Goal: Browse casually: Explore the website without a specific task or goal

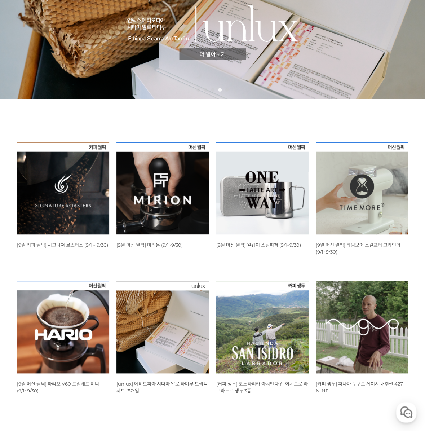
scroll to position [144, 0]
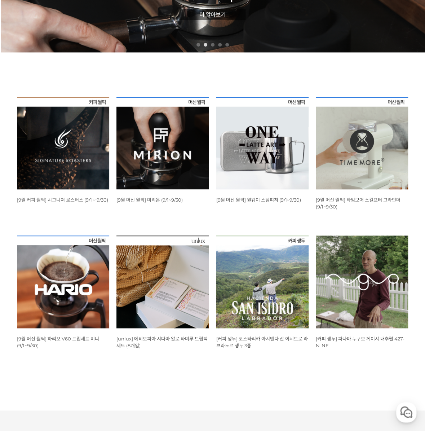
click at [79, 289] on img at bounding box center [63, 281] width 92 height 92
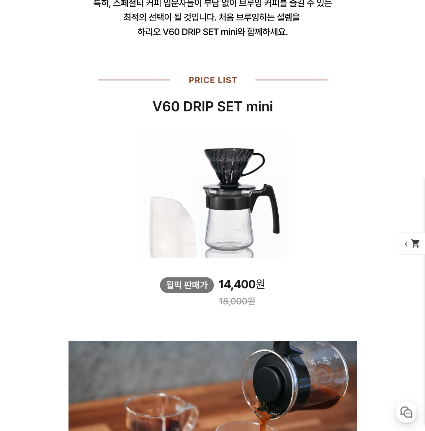
scroll to position [978, 0]
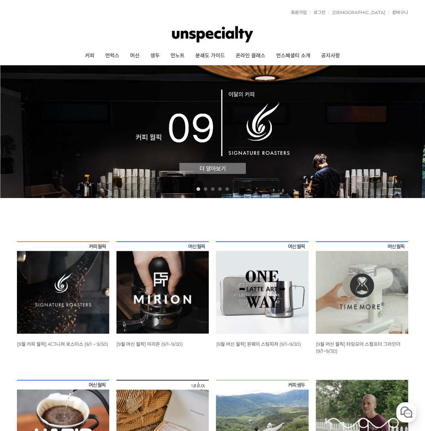
click at [76, 291] on img at bounding box center [63, 287] width 92 height 92
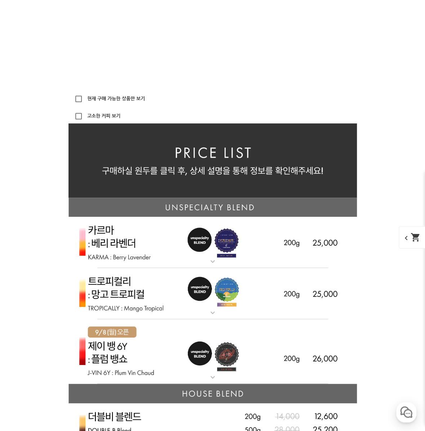
scroll to position [1548, 0]
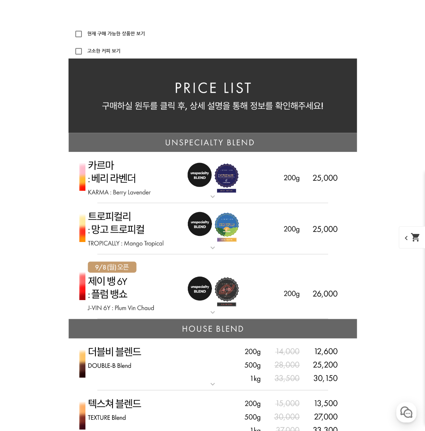
click at [265, 161] on img at bounding box center [213, 178] width 288 height 52
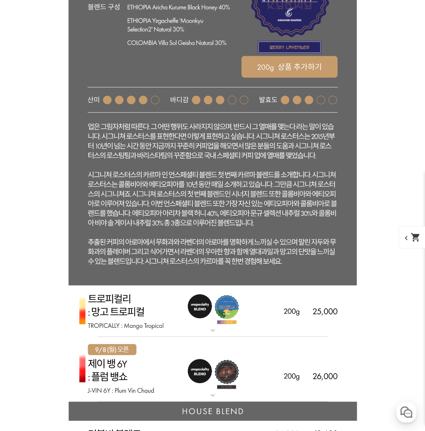
scroll to position [2017, 0]
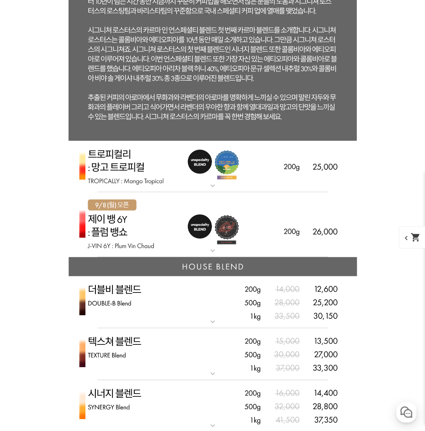
click at [218, 171] on img at bounding box center [213, 167] width 288 height 52
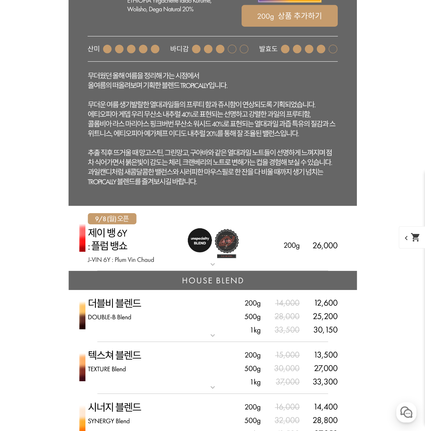
scroll to position [2450, 0]
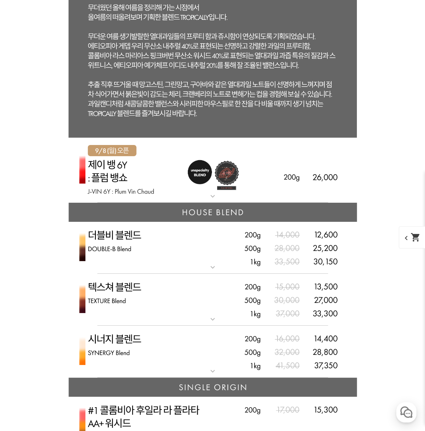
click at [199, 171] on img at bounding box center [213, 170] width 288 height 65
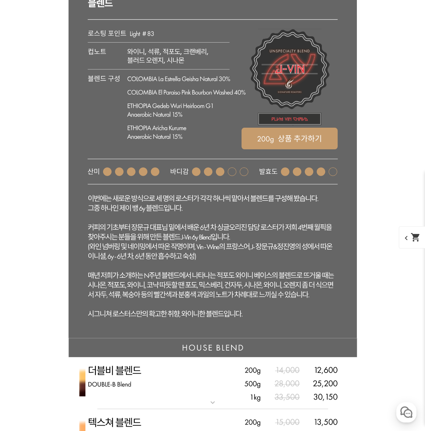
scroll to position [2919, 0]
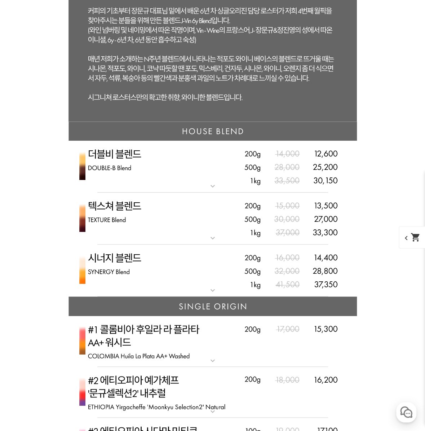
click at [244, 277] on img at bounding box center [213, 270] width 288 height 52
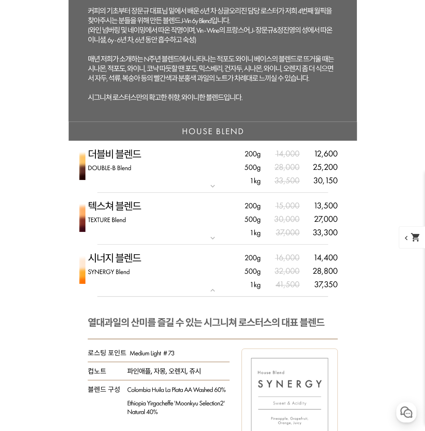
scroll to position [3063, 0]
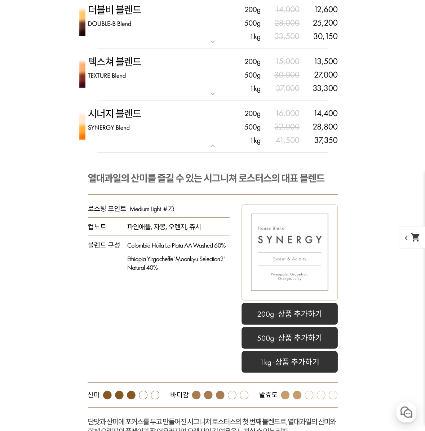
click at [155, 81] on img at bounding box center [213, 74] width 288 height 52
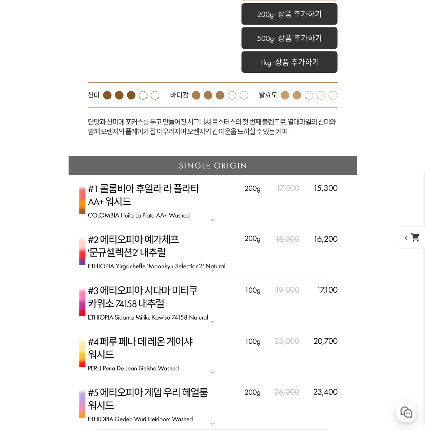
scroll to position [3712, 0]
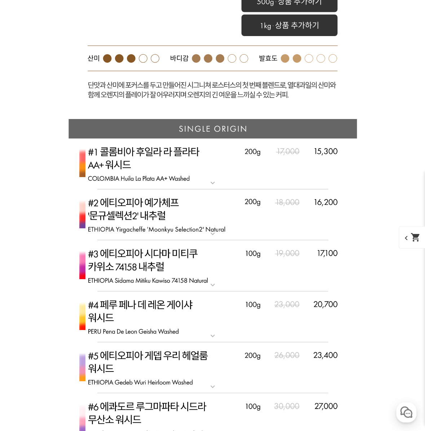
click at [198, 152] on img at bounding box center [213, 163] width 288 height 51
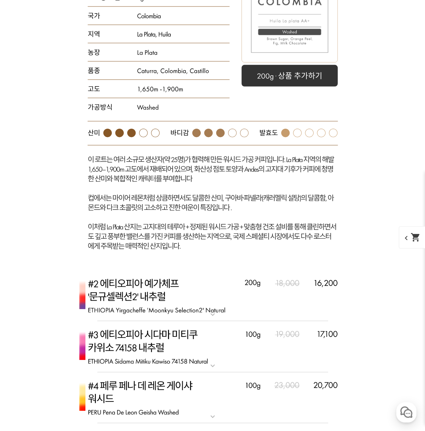
scroll to position [4181, 0]
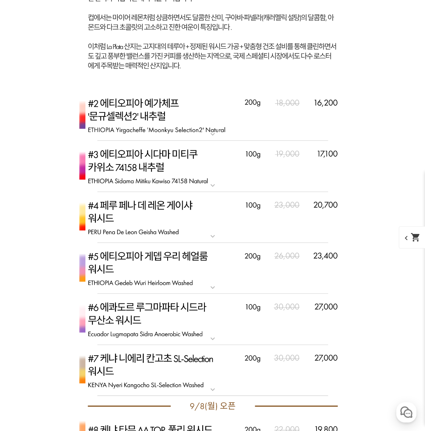
click at [211, 114] on img at bounding box center [213, 115] width 288 height 51
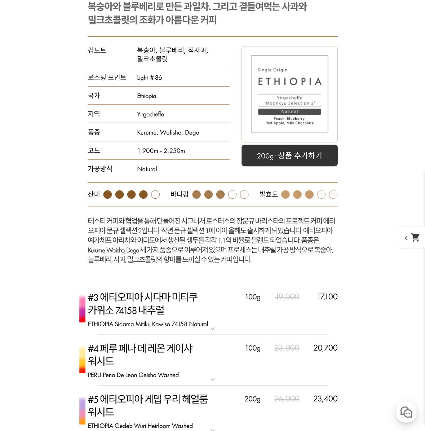
scroll to position [4433, 0]
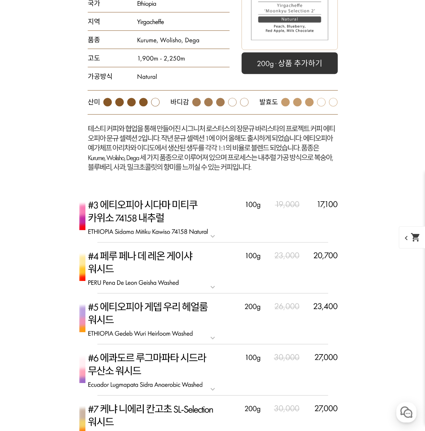
click at [169, 222] on img at bounding box center [213, 216] width 288 height 51
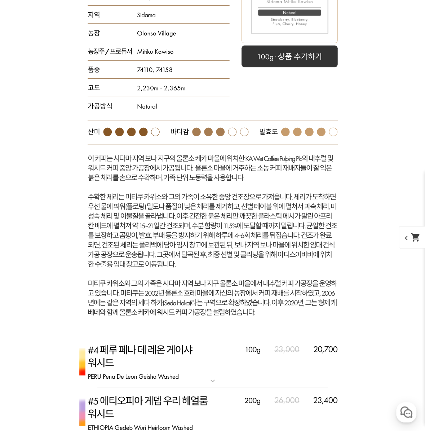
scroll to position [5010, 0]
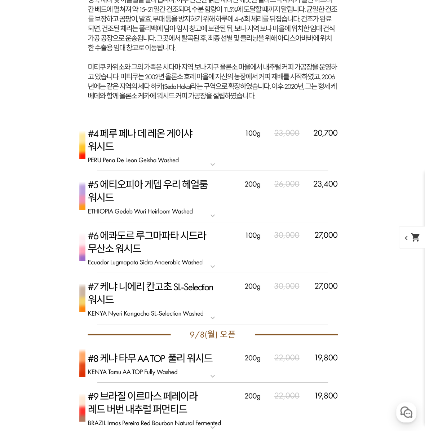
click at [196, 134] on img at bounding box center [213, 145] width 288 height 51
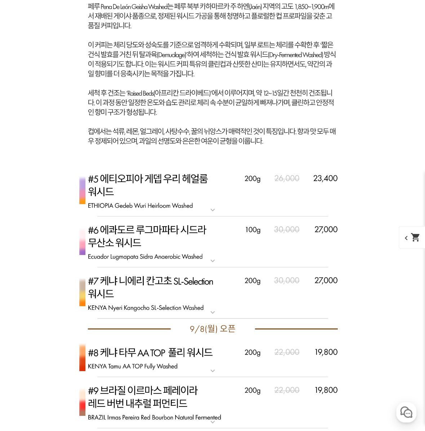
click at [159, 190] on img at bounding box center [213, 190] width 288 height 51
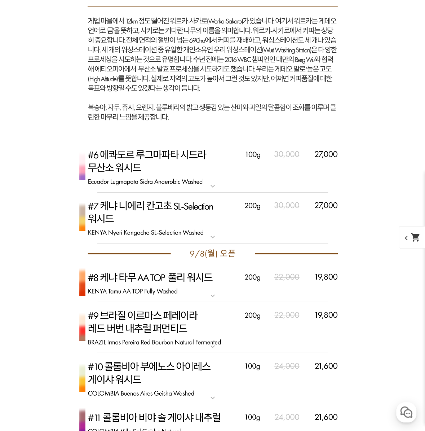
scroll to position [5947, 0]
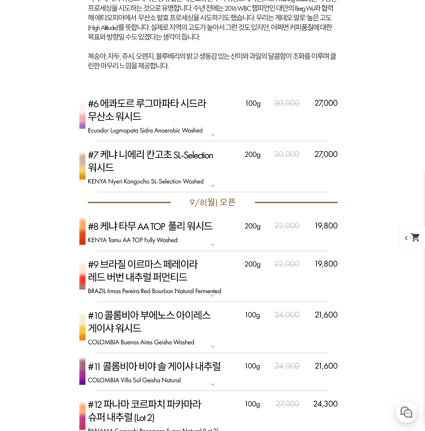
click at [175, 98] on img at bounding box center [213, 115] width 288 height 51
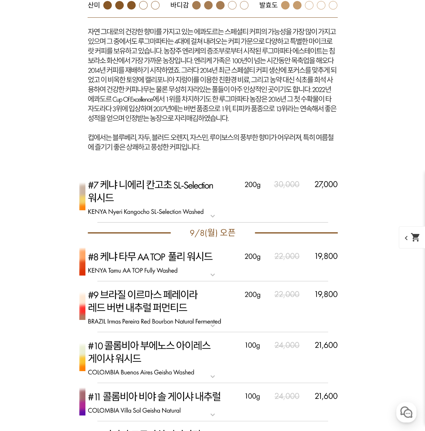
scroll to position [6344, 0]
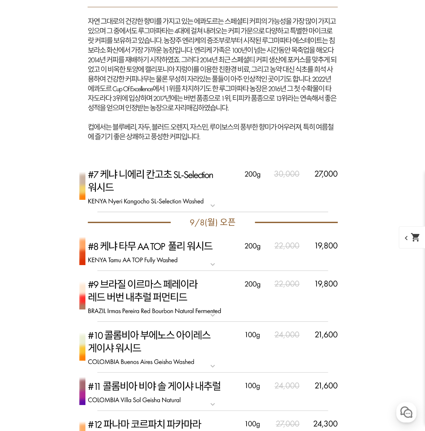
click at [158, 186] on img at bounding box center [213, 186] width 288 height 51
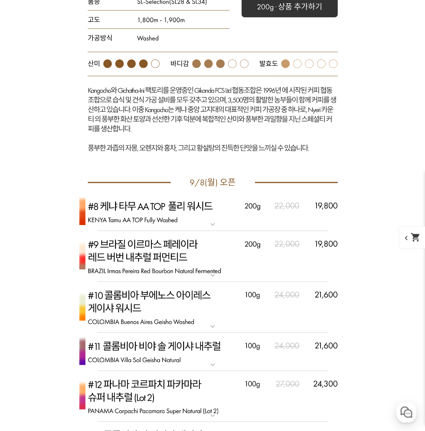
scroll to position [6777, 0]
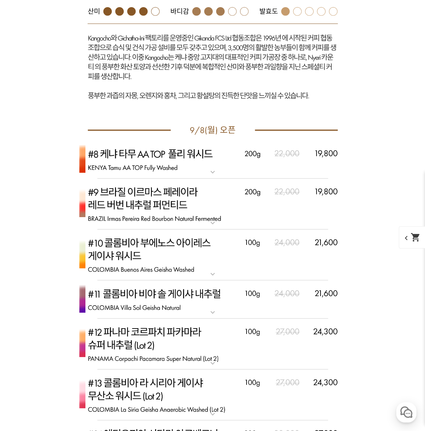
click at [173, 165] on img at bounding box center [213, 159] width 288 height 38
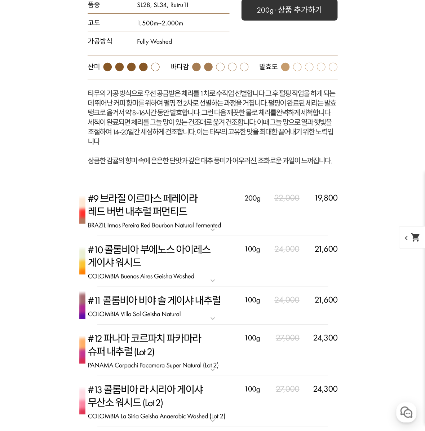
scroll to position [7137, 0]
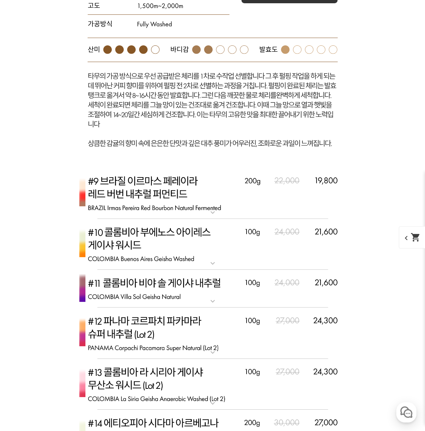
click at [164, 203] on img at bounding box center [213, 193] width 288 height 51
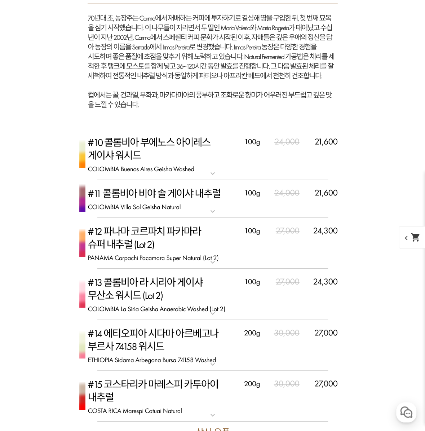
scroll to position [7786, 0]
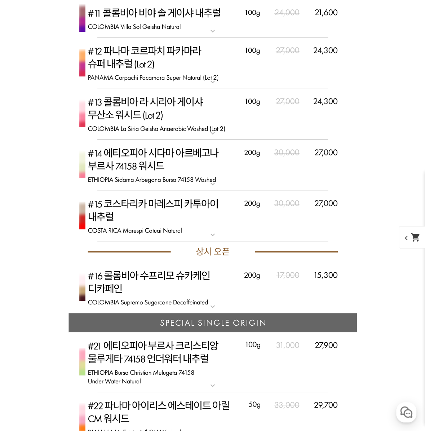
click at [153, 270] on img at bounding box center [213, 287] width 288 height 51
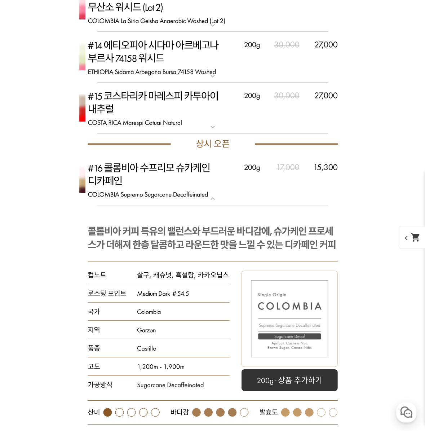
scroll to position [7894, 0]
click at [182, 116] on img at bounding box center [213, 107] width 288 height 51
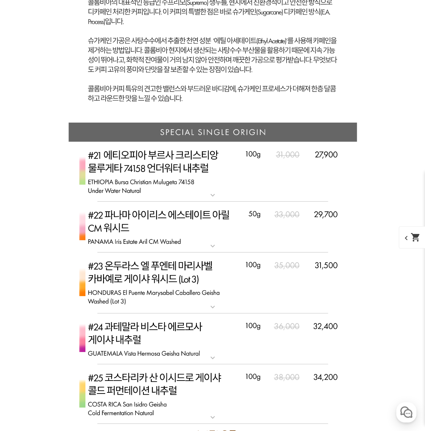
scroll to position [8616, 0]
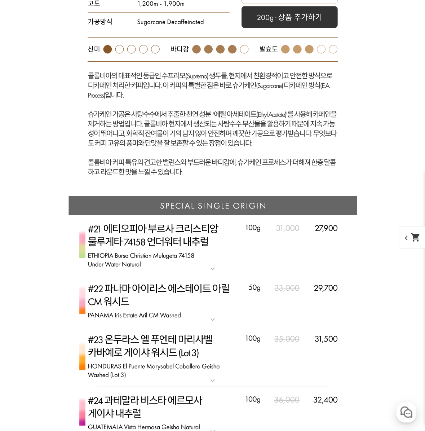
click at [186, 300] on img at bounding box center [213, 300] width 288 height 51
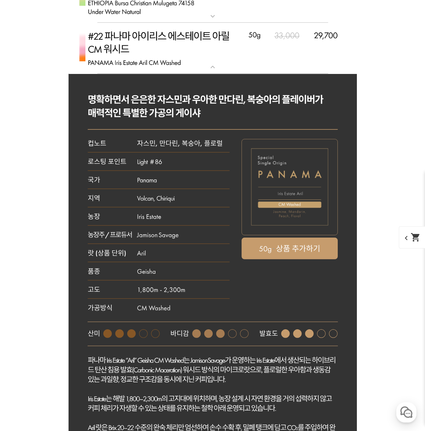
scroll to position [8724, 0]
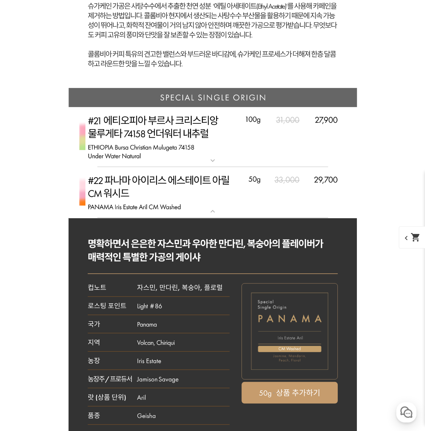
click at [194, 191] on img at bounding box center [213, 192] width 288 height 51
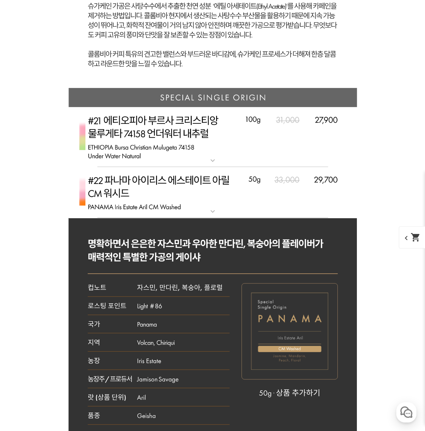
click at [190, 129] on img at bounding box center [213, 137] width 288 height 60
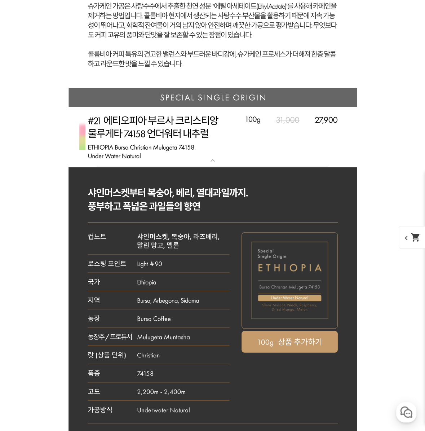
click at [185, 147] on img at bounding box center [213, 137] width 288 height 60
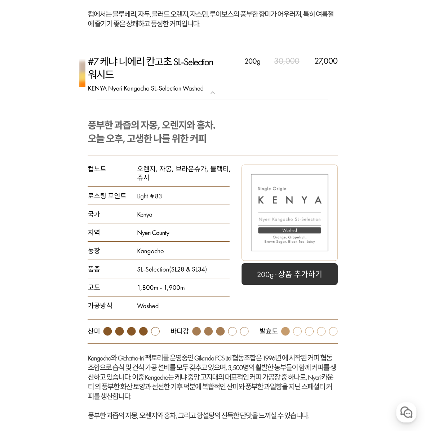
scroll to position [0, 0]
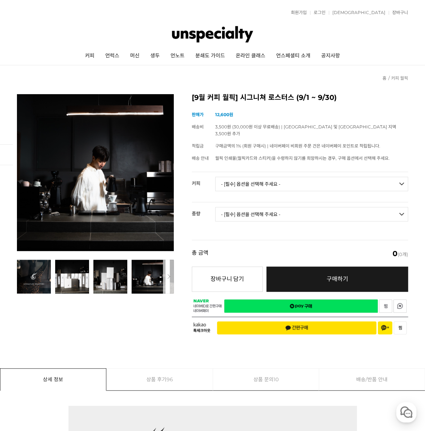
click at [420, 2] on header "회원가입 로그인 주문조회 장바구니 최근본상품 고객센터 공지사항 상품 후기 상품 Q&A 월피커 게시판 커피 언럭스 머신 생두 언노트 분쇄도 가이…" at bounding box center [212, 32] width 425 height 65
click at [420, 0] on header "회원가입 로그인 주문조회 장바구니 최근본상품 고객센터 공지사항 상품 후기 상품 Q&A 월피커 게시판 커피 언럭스 머신 생두 언노트 분쇄도 가이…" at bounding box center [212, 32] width 425 height 65
